Goal: Task Accomplishment & Management: Use online tool/utility

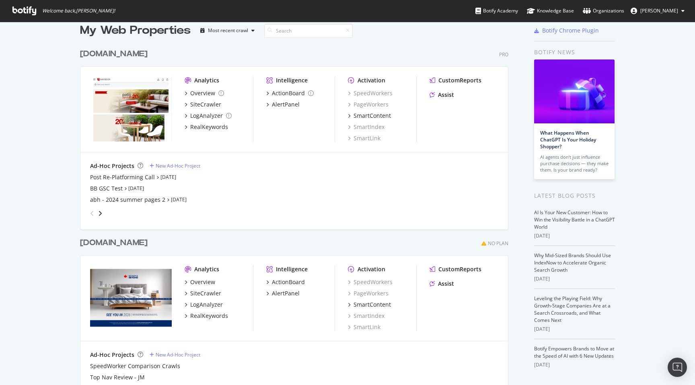
scroll to position [14, 0]
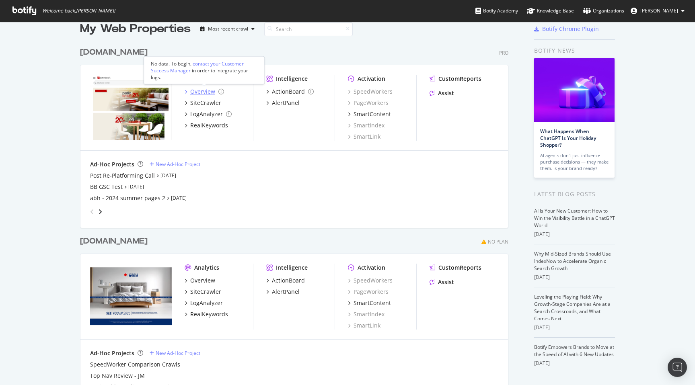
click at [201, 90] on div "Overview" at bounding box center [202, 92] width 25 height 8
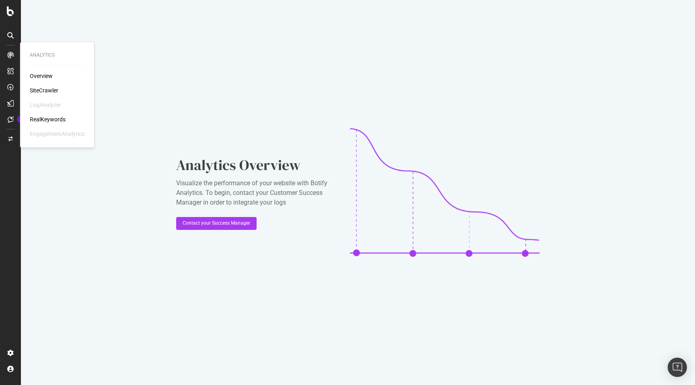
click at [44, 86] on div "Overview SiteCrawler LogAnalyzer RealKeywords EngagementAnalytics" at bounding box center [57, 105] width 55 height 66
click at [43, 92] on div "SiteCrawler" at bounding box center [44, 90] width 29 height 8
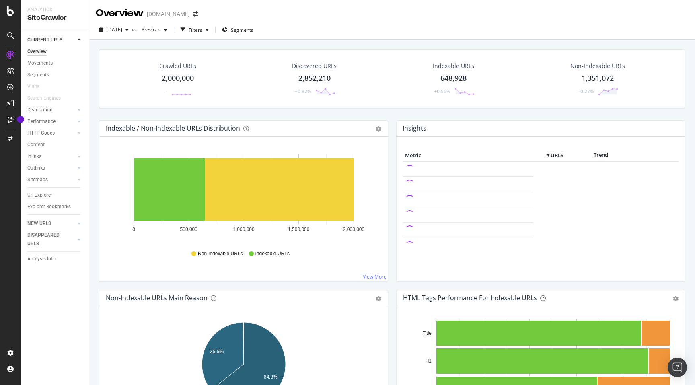
click at [38, 18] on div "SiteCrawler" at bounding box center [54, 17] width 55 height 9
click at [9, 13] on icon at bounding box center [10, 11] width 7 height 10
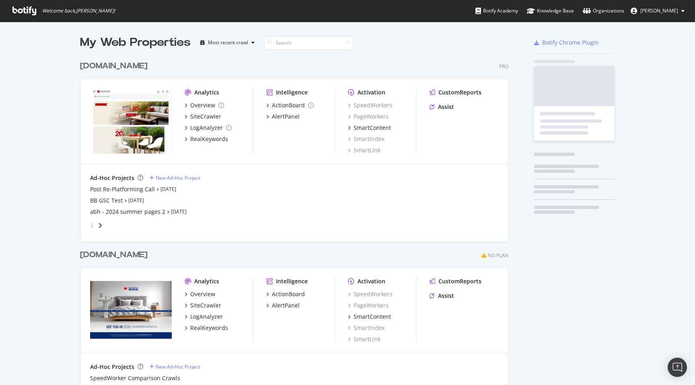
scroll to position [385, 695]
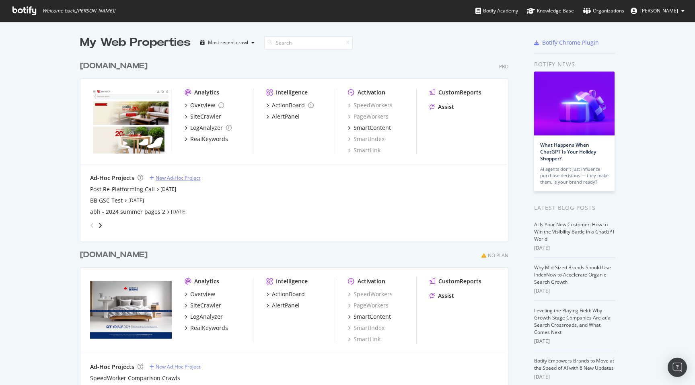
click at [172, 175] on div "New Ad-Hoc Project" at bounding box center [178, 177] width 45 height 7
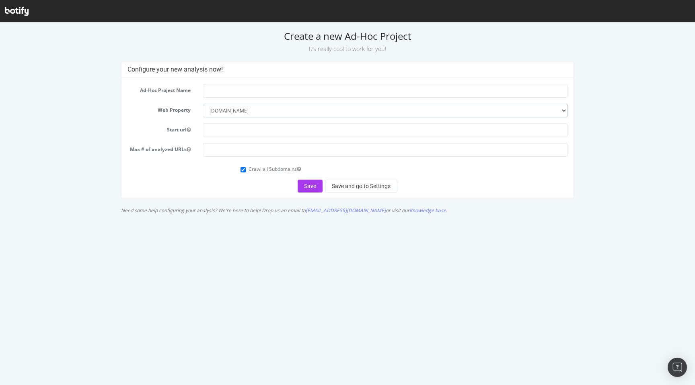
click at [281, 112] on select "--------- overstock.com overstock.ca overstocksecondary.com" at bounding box center [385, 111] width 365 height 14
click at [203, 104] on select "--------- overstock.com overstock.ca overstocksecondary.com" at bounding box center [385, 111] width 365 height 14
click at [237, 92] on input "text" at bounding box center [385, 91] width 365 height 14
type input "Post Migration Test Crawl"
type input "https://www.overstock.com"
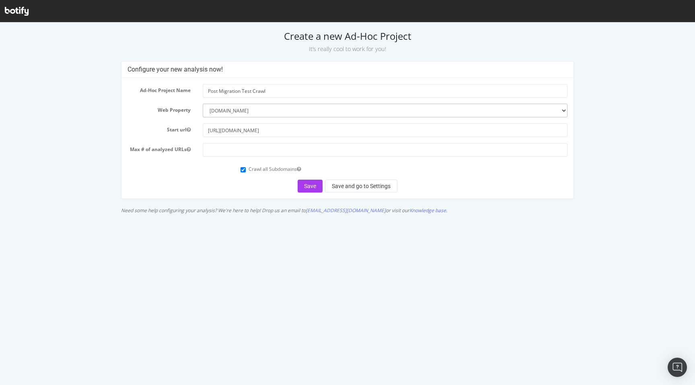
click at [232, 159] on form "Ad-Hoc Project Name Post Migration Test Crawl Web Property --------- overstock.…" at bounding box center [347, 138] width 440 height 109
click at [232, 155] on input "number" at bounding box center [385, 150] width 365 height 14
type input "1500"
click at [232, 184] on div "Save Save and go to Settings" at bounding box center [347, 186] width 440 height 13
drag, startPoint x: 310, startPoint y: 187, endPoint x: 260, endPoint y: 181, distance: 50.6
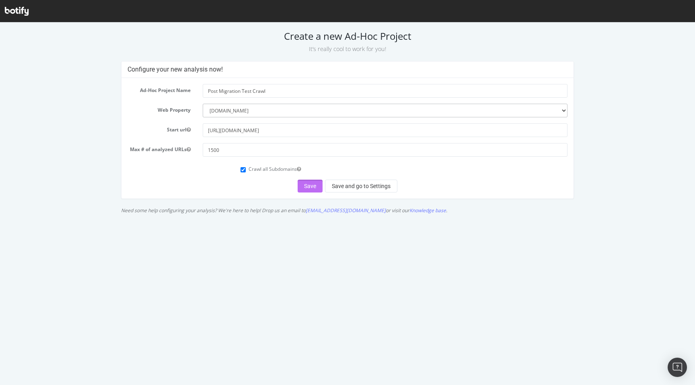
click at [260, 181] on div "Save Save and go to Settings" at bounding box center [347, 186] width 440 height 13
click at [258, 170] on label "Crawl all Subdomains" at bounding box center [274, 169] width 52 height 7
click at [246, 170] on input "Crawl all Subdomains" at bounding box center [242, 169] width 5 height 5
checkbox input "false"
click at [310, 184] on button "Save" at bounding box center [309, 186] width 25 height 13
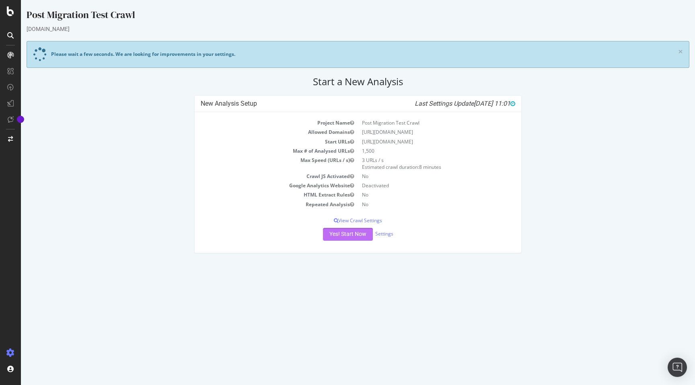
click at [345, 234] on button "Yes! Start Now" at bounding box center [348, 234] width 50 height 13
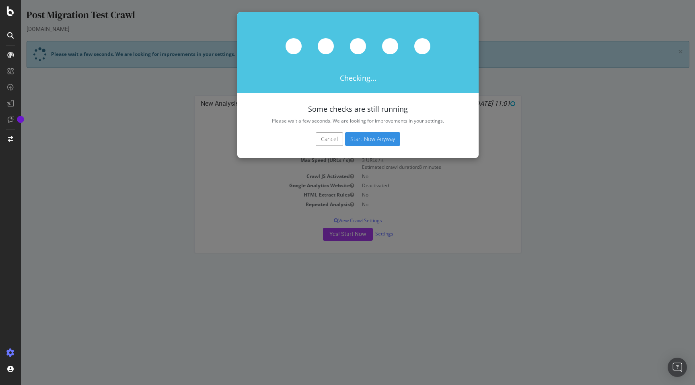
click at [385, 144] on button "Start Now Anyway" at bounding box center [372, 139] width 55 height 14
